Goal: Task Accomplishment & Management: Manage account settings

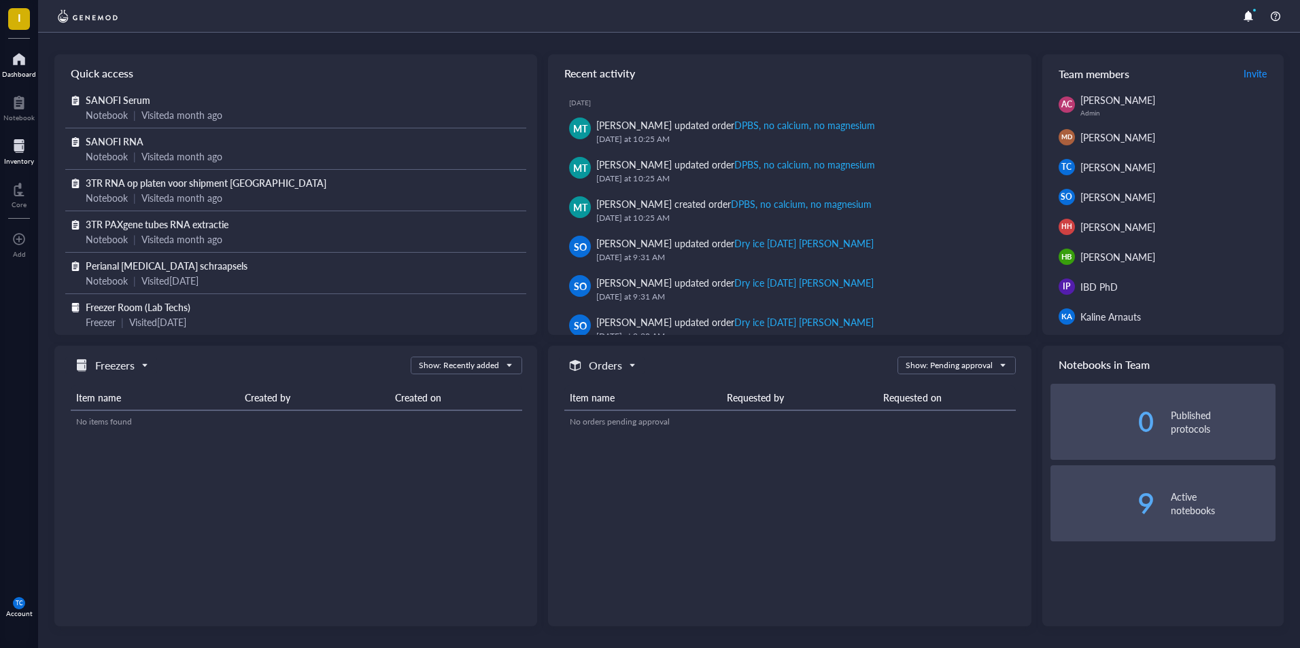
click at [18, 146] on div at bounding box center [19, 146] width 30 height 22
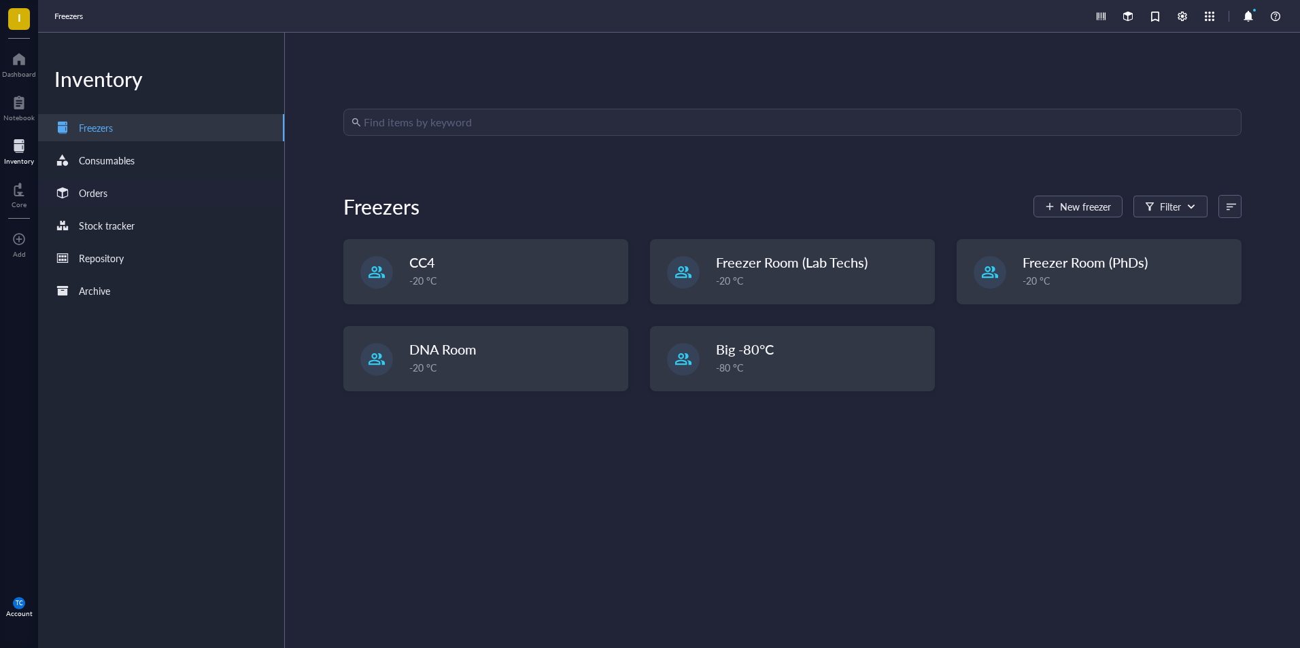
click at [107, 190] on div "Orders" at bounding box center [93, 193] width 29 height 15
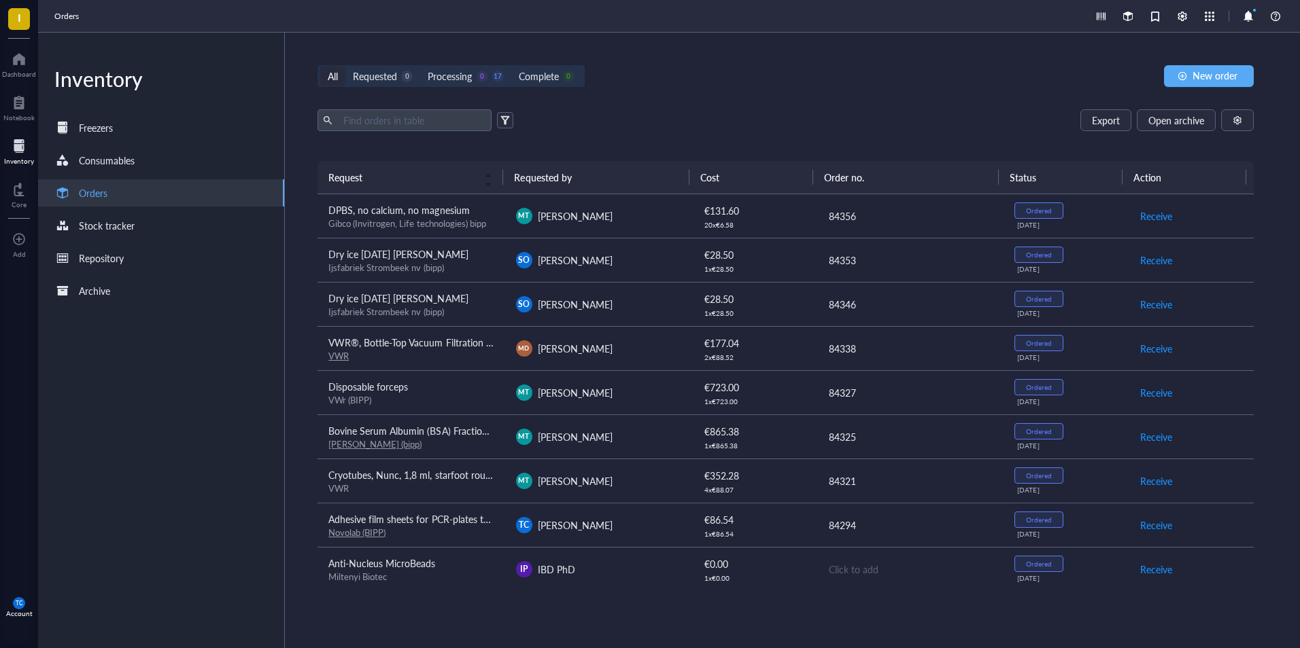
click at [15, 612] on div "Account" at bounding box center [19, 614] width 27 height 8
click at [91, 636] on link "Logout" at bounding box center [91, 631] width 78 height 24
